Goal: Task Accomplishment & Management: Use online tool/utility

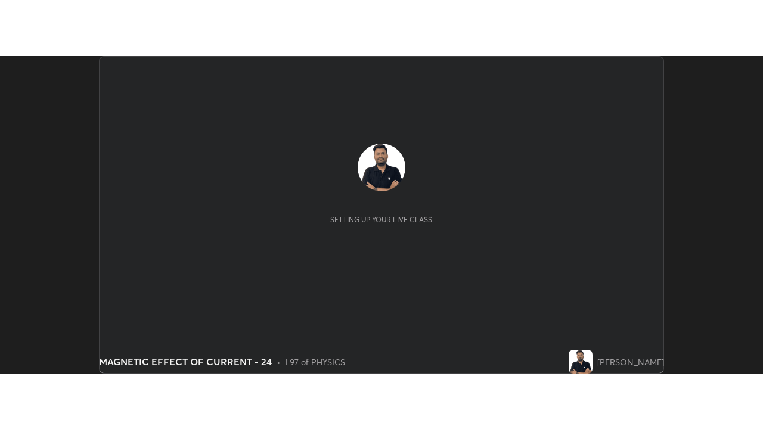
scroll to position [318, 763]
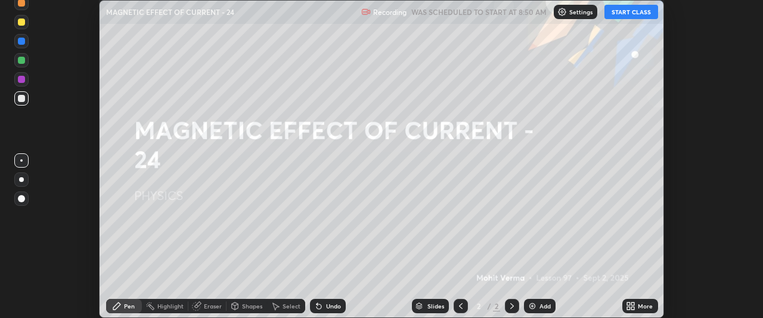
click at [639, 11] on button "START CLASS" at bounding box center [632, 12] width 54 height 14
click at [633, 308] on icon at bounding box center [633, 307] width 3 height 3
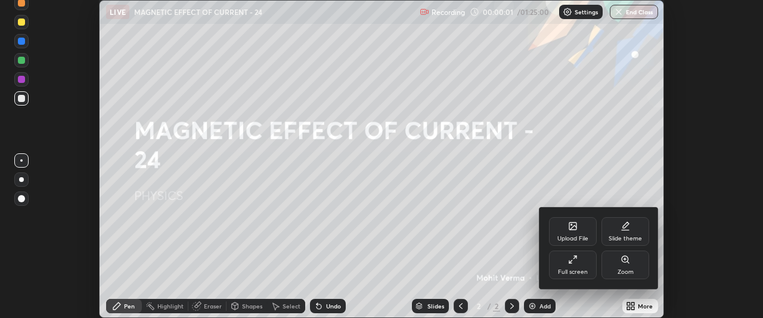
click at [568, 272] on div "Full screen" at bounding box center [573, 272] width 30 height 6
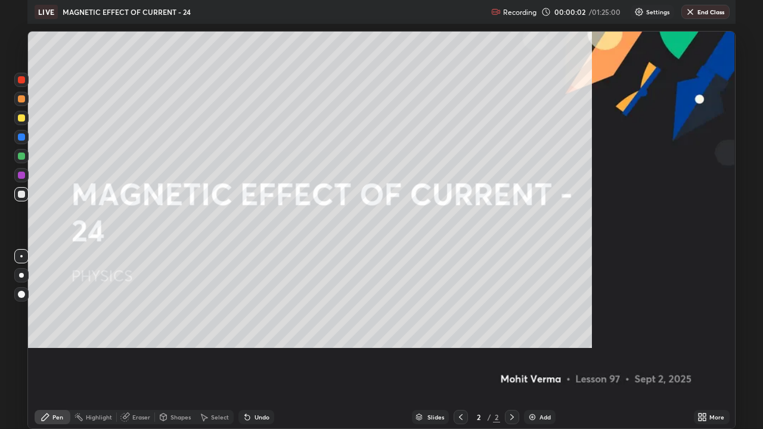
scroll to position [429, 763]
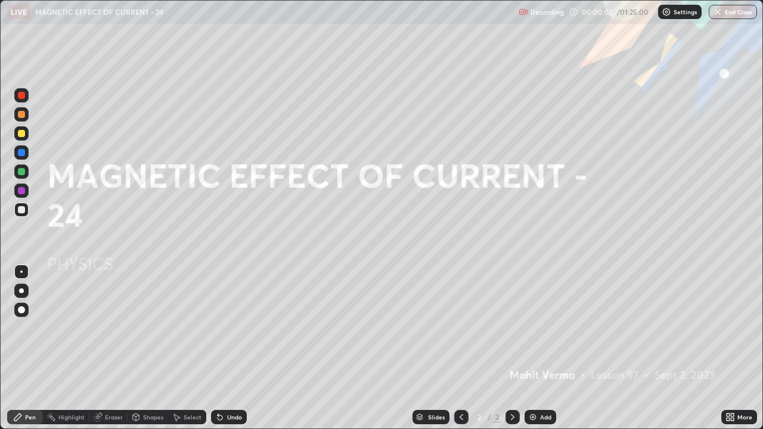
click at [544, 317] on div "Add" at bounding box center [545, 417] width 11 height 6
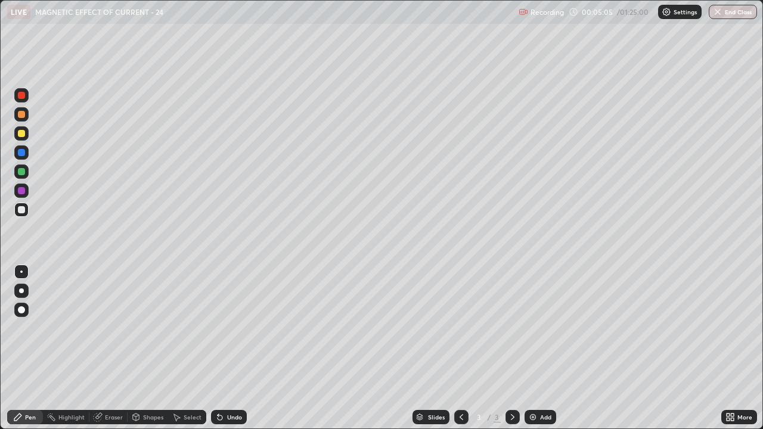
click at [545, 317] on div "Add" at bounding box center [545, 417] width 11 height 6
click at [107, 317] on div "Eraser" at bounding box center [114, 417] width 18 height 6
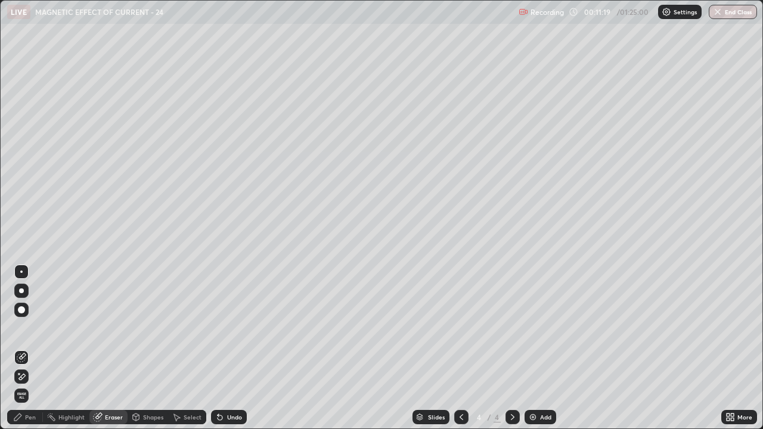
click at [108, 317] on div "Eraser" at bounding box center [114, 417] width 18 height 6
click at [23, 317] on div "Pen" at bounding box center [25, 417] width 36 height 14
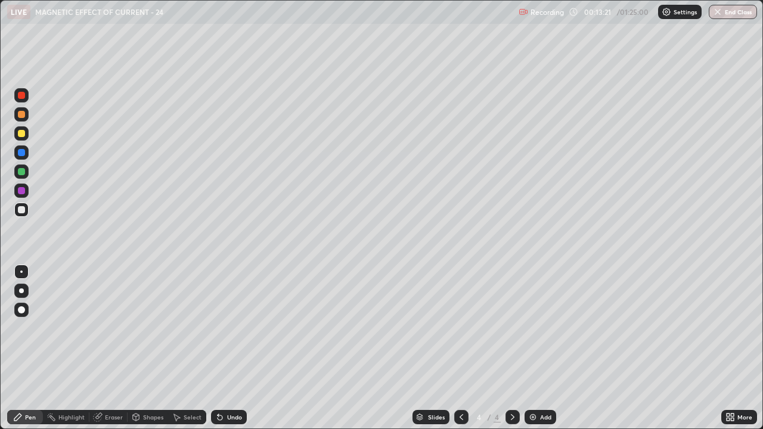
click at [106, 317] on div "Eraser" at bounding box center [108, 417] width 38 height 14
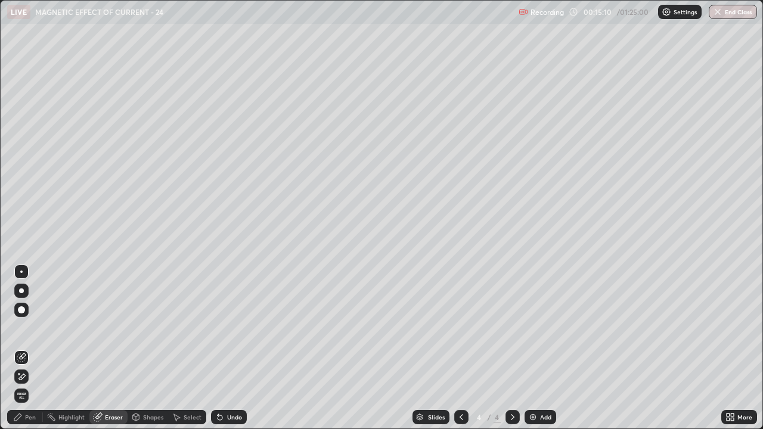
click at [32, 317] on div "Pen" at bounding box center [30, 417] width 11 height 6
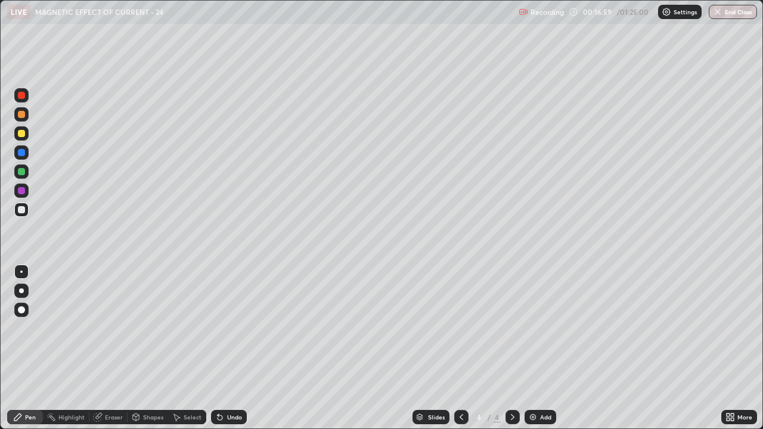
click at [532, 317] on img at bounding box center [533, 418] width 10 height 10
click at [540, 317] on div "Add" at bounding box center [545, 417] width 11 height 6
click at [537, 317] on img at bounding box center [533, 418] width 10 height 10
click at [512, 317] on icon at bounding box center [513, 418] width 10 height 10
click at [543, 317] on div "Add" at bounding box center [545, 417] width 11 height 6
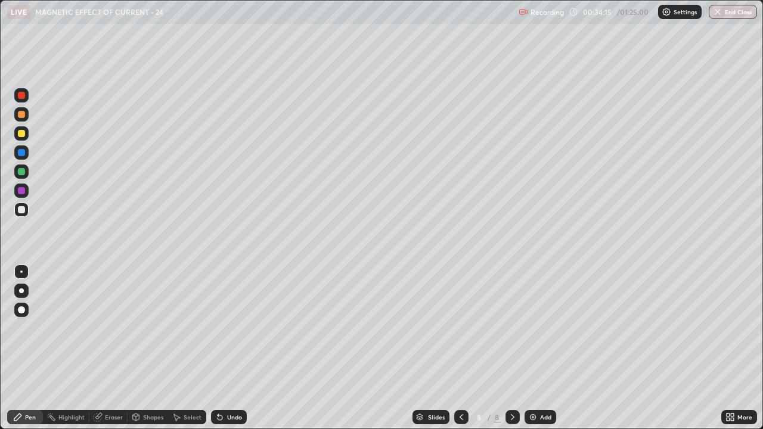
click at [22, 132] on div at bounding box center [21, 133] width 7 height 7
click at [107, 317] on div "Eraser" at bounding box center [114, 417] width 18 height 6
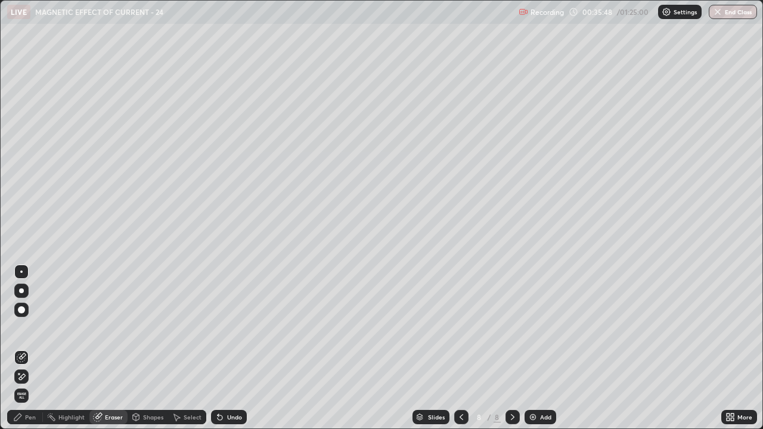
click at [24, 317] on div "Pen" at bounding box center [25, 417] width 36 height 14
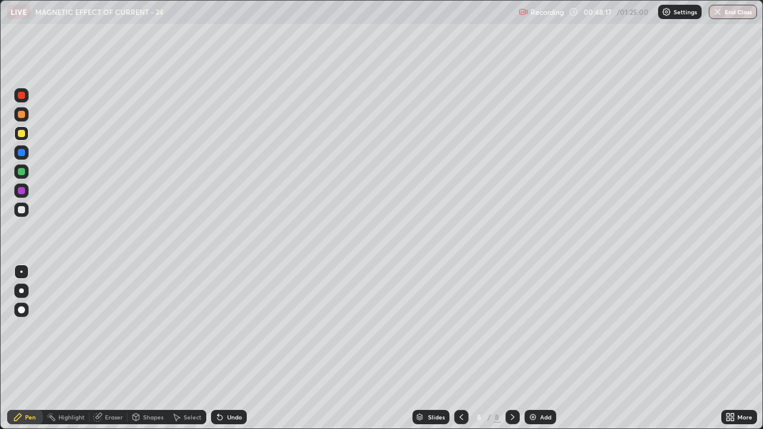
click at [540, 317] on div "Add" at bounding box center [545, 417] width 11 height 6
click at [21, 210] on div at bounding box center [21, 209] width 7 height 7
click at [16, 317] on div at bounding box center [21, 309] width 14 height 19
click at [535, 317] on img at bounding box center [533, 418] width 10 height 10
click at [111, 317] on div "Eraser" at bounding box center [108, 417] width 38 height 14
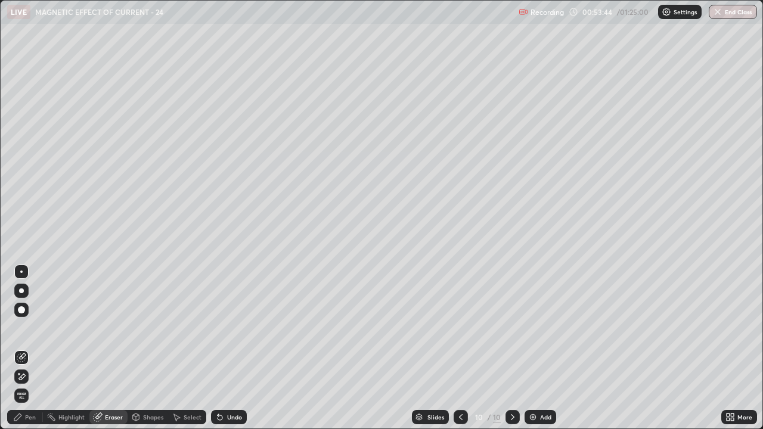
click at [17, 317] on icon at bounding box center [18, 418] width 10 height 10
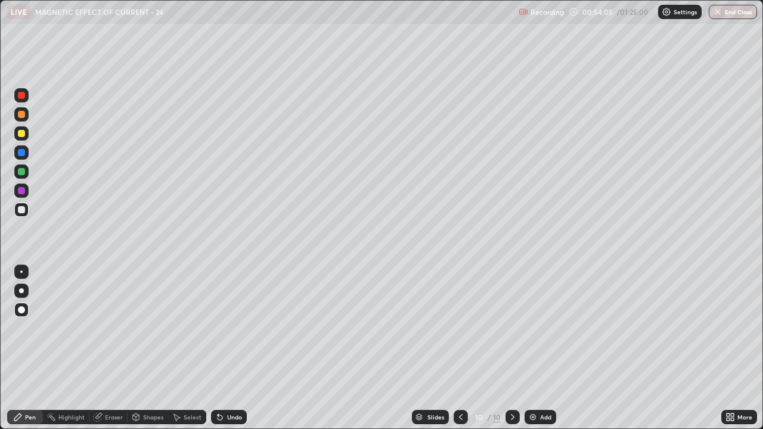
click at [21, 272] on div at bounding box center [21, 272] width 2 height 2
click at [113, 317] on div "Eraser" at bounding box center [108, 417] width 38 height 14
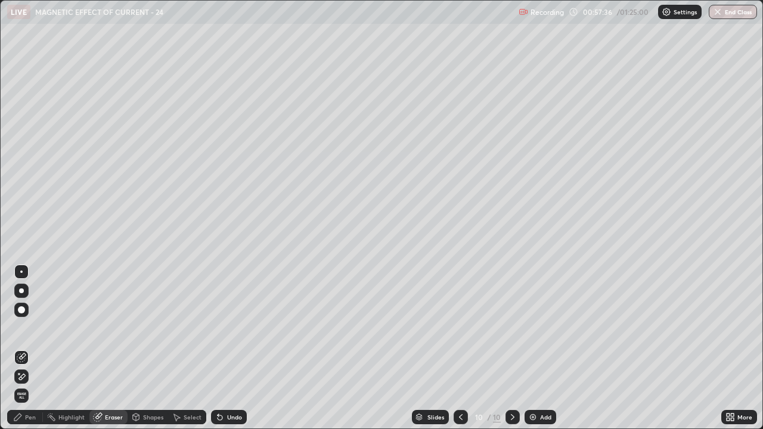
click at [27, 317] on div "Pen" at bounding box center [25, 417] width 36 height 14
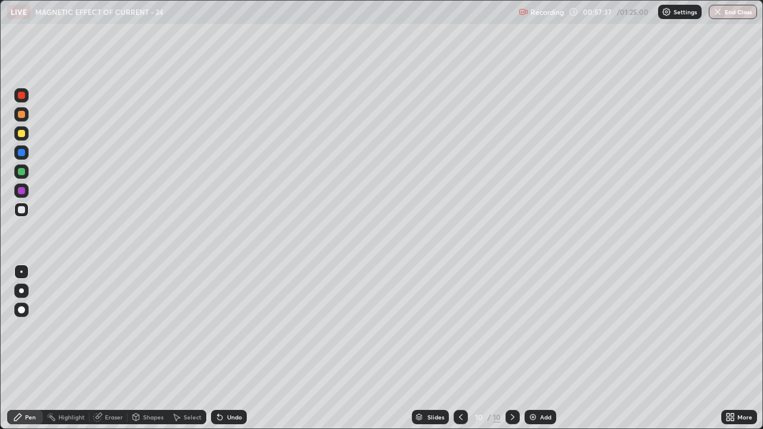
click at [27, 131] on div at bounding box center [21, 133] width 14 height 14
click at [540, 317] on div "Add" at bounding box center [545, 417] width 11 height 6
click at [20, 209] on div at bounding box center [21, 209] width 7 height 7
click at [547, 317] on div "Add" at bounding box center [545, 417] width 11 height 6
click at [462, 317] on icon at bounding box center [462, 418] width 10 height 10
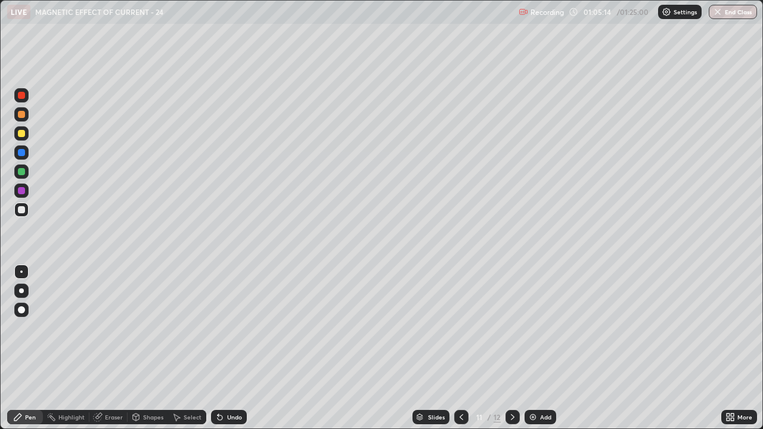
click at [516, 317] on div at bounding box center [513, 417] width 14 height 14
click at [461, 317] on icon at bounding box center [462, 417] width 4 height 6
click at [513, 317] on icon at bounding box center [513, 418] width 10 height 10
click at [535, 317] on div "Add" at bounding box center [541, 417] width 32 height 14
click at [534, 317] on div "Add" at bounding box center [541, 417] width 32 height 14
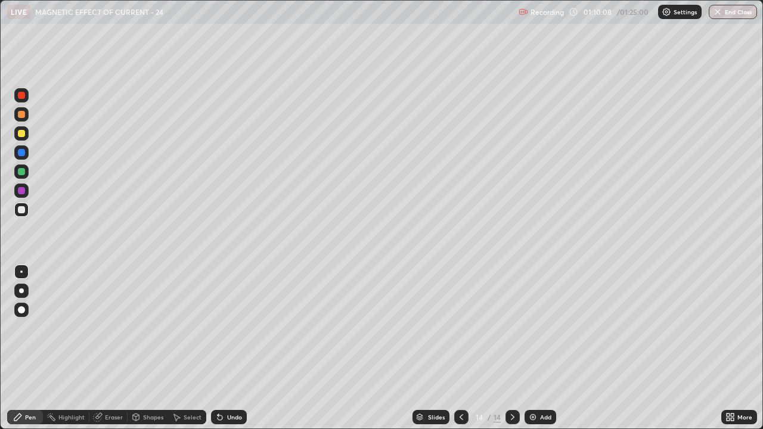
click at [424, 317] on div "Slides" at bounding box center [431, 417] width 37 height 14
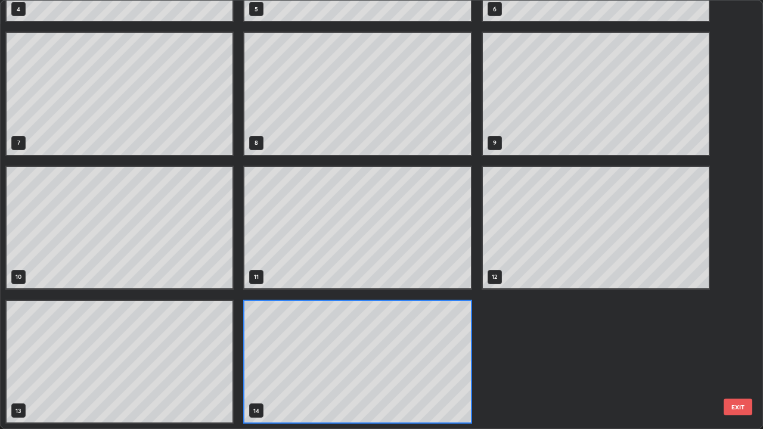
scroll to position [0, 0]
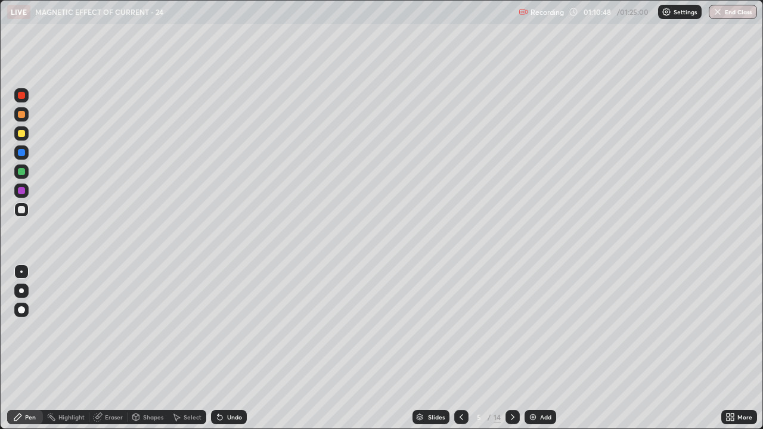
click at [518, 317] on div at bounding box center [513, 417] width 14 height 14
click at [432, 317] on div "Slides" at bounding box center [436, 417] width 17 height 6
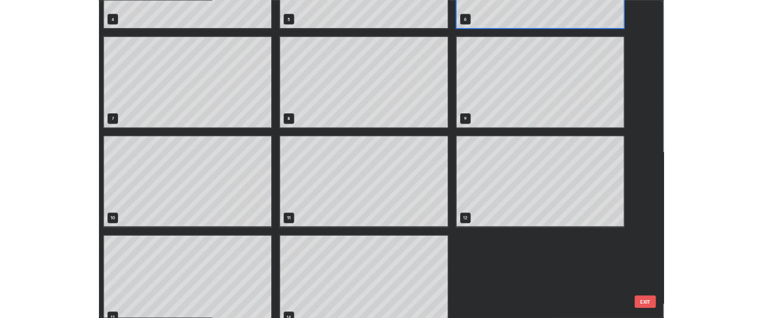
scroll to position [241, 0]
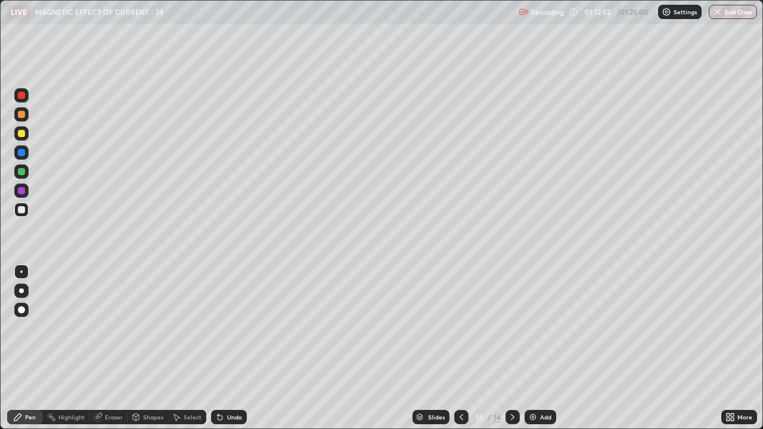
click at [233, 317] on div "Undo" at bounding box center [234, 417] width 15 height 6
click at [711, 317] on div "Slides 14 / 14 Add" at bounding box center [484, 417] width 475 height 24
click at [709, 317] on div "Slides 14 / 14 Add" at bounding box center [484, 417] width 475 height 24
click at [537, 317] on div "Add" at bounding box center [541, 417] width 32 height 14
click at [455, 317] on div at bounding box center [461, 417] width 14 height 14
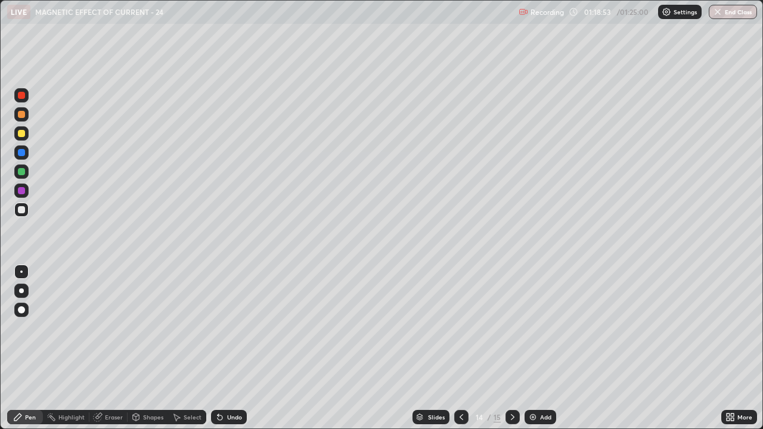
click at [512, 317] on icon at bounding box center [513, 418] width 10 height 10
click at [113, 317] on div "Eraser" at bounding box center [114, 417] width 18 height 6
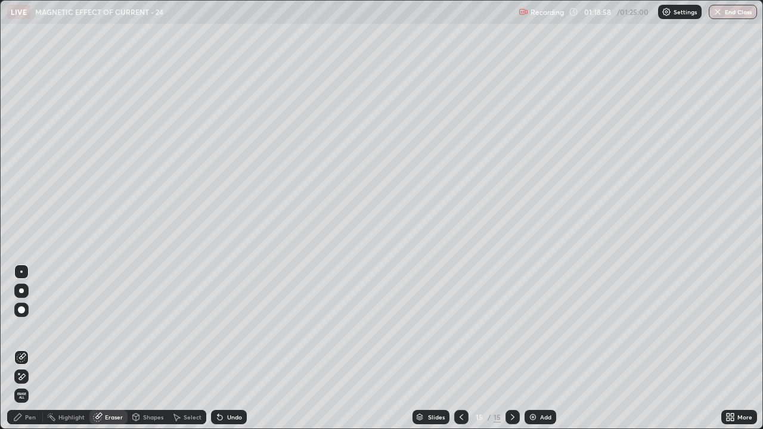
click at [21, 317] on span "Erase all" at bounding box center [21, 395] width 13 height 7
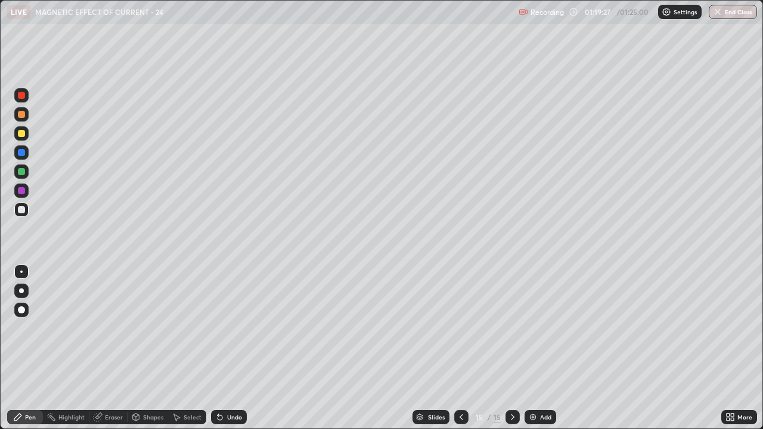
click at [110, 317] on div "Eraser" at bounding box center [114, 417] width 18 height 6
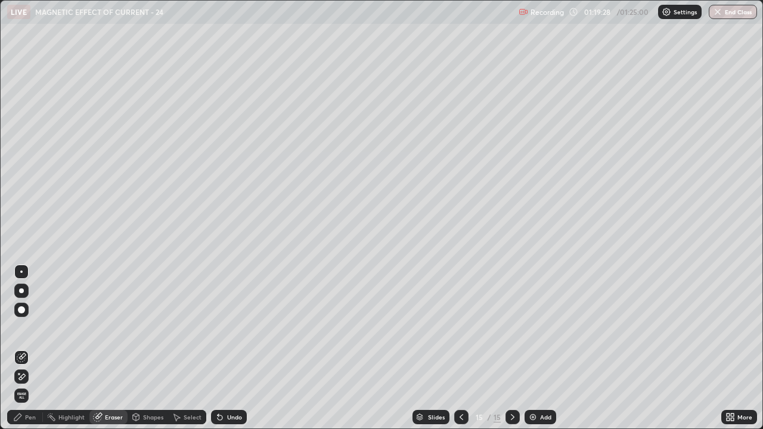
click at [23, 317] on icon at bounding box center [22, 377] width 10 height 10
click at [32, 317] on div "Pen" at bounding box center [25, 417] width 36 height 14
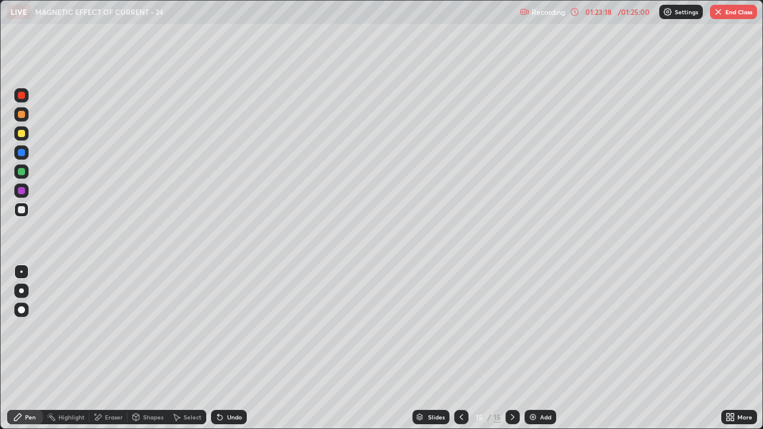
click at [531, 317] on img at bounding box center [533, 418] width 10 height 10
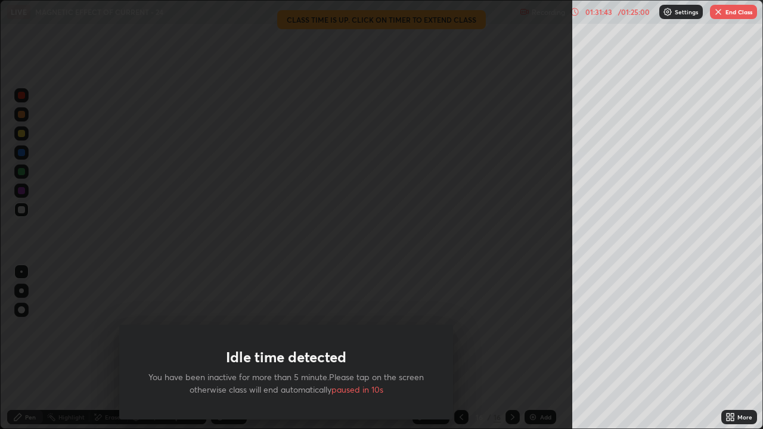
click at [730, 10] on button "End Class" at bounding box center [733, 12] width 47 height 14
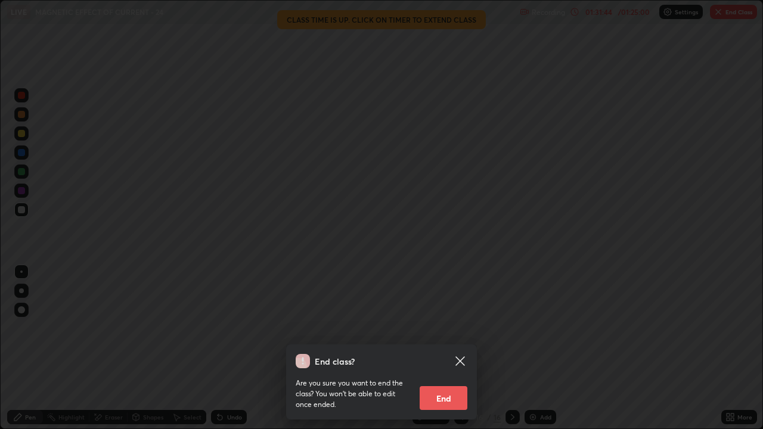
click at [457, 317] on button "End" at bounding box center [444, 398] width 48 height 24
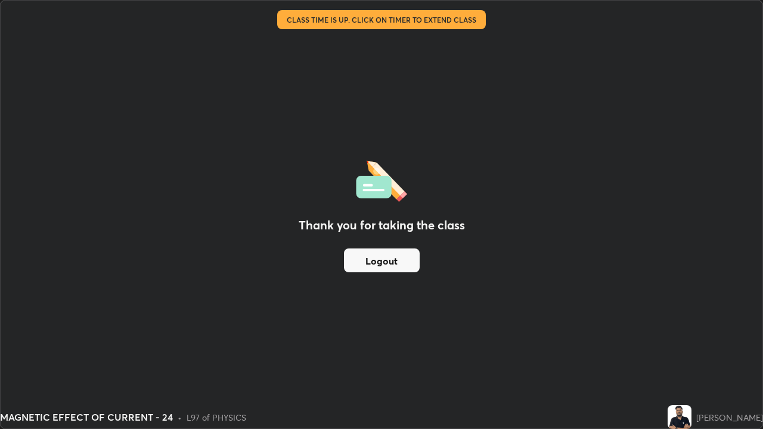
click at [402, 255] on button "Logout" at bounding box center [382, 261] width 76 height 24
click at [393, 263] on button "Logout" at bounding box center [382, 261] width 76 height 24
click at [393, 264] on button "Logout" at bounding box center [382, 261] width 76 height 24
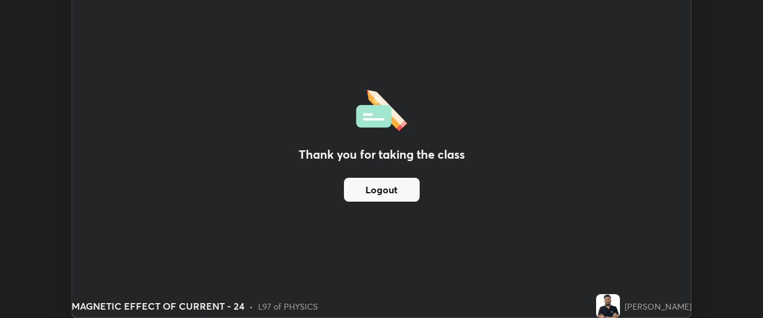
scroll to position [59301, 58856]
